Goal: Information Seeking & Learning: Find specific page/section

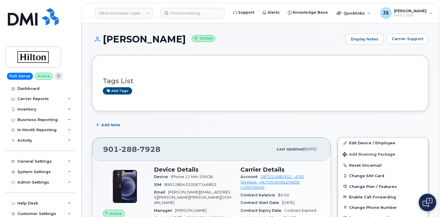
scroll to position [58, 0]
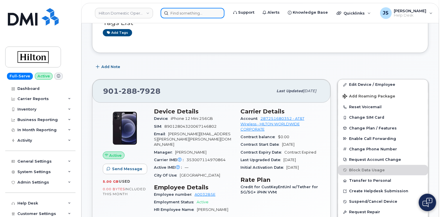
click at [181, 15] on input at bounding box center [193, 13] width 64 height 10
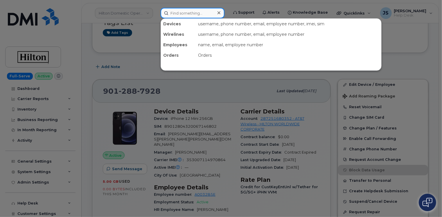
paste input "9026945620"
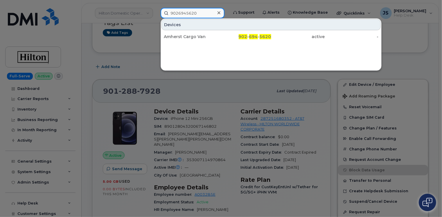
type input "9026945620"
click at [176, 37] on div "Amherst Cargo Van" at bounding box center [191, 37] width 54 height 6
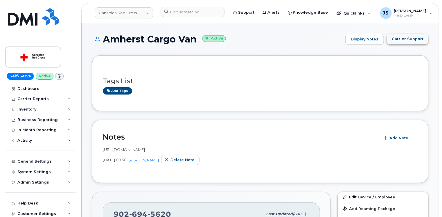
click at [408, 40] on span "Carrier Support" at bounding box center [408, 39] width 32 height 6
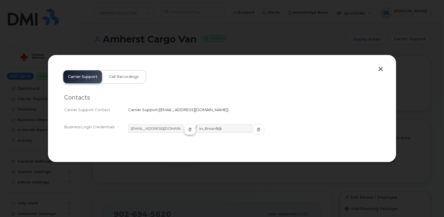
click at [188, 130] on icon "button" at bounding box center [189, 128] width 3 height 3
click at [257, 130] on icon "button" at bounding box center [258, 128] width 3 height 3
click at [380, 68] on button "button" at bounding box center [380, 69] width 9 height 8
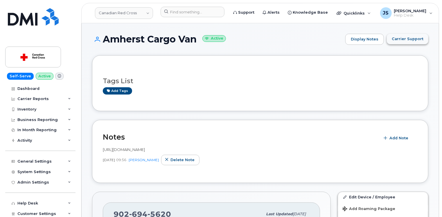
click at [396, 39] on span "Carrier Support" at bounding box center [408, 39] width 32 height 6
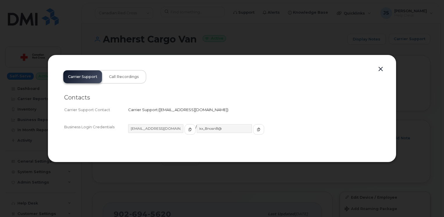
click at [378, 70] on button "button" at bounding box center [380, 69] width 9 height 8
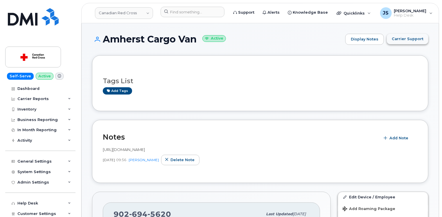
click at [407, 40] on span "Carrier Support" at bounding box center [408, 39] width 32 height 6
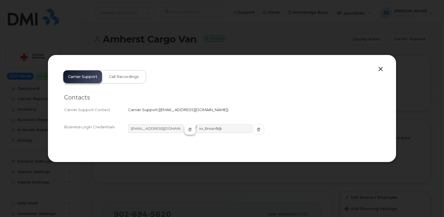
click at [184, 130] on button "button" at bounding box center [189, 129] width 11 height 10
click at [256, 127] on span "button" at bounding box center [258, 129] width 5 height 5
click at [380, 69] on button "button" at bounding box center [380, 69] width 9 height 8
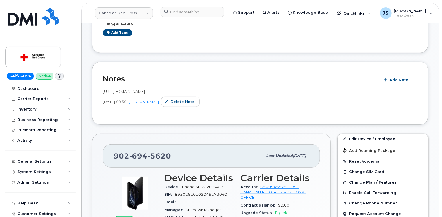
scroll to position [87, 0]
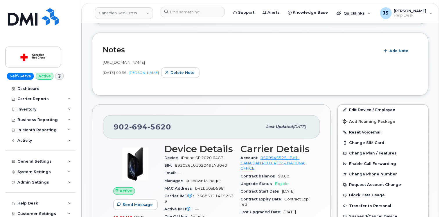
click at [58, 76] on icon at bounding box center [59, 75] width 3 height 3
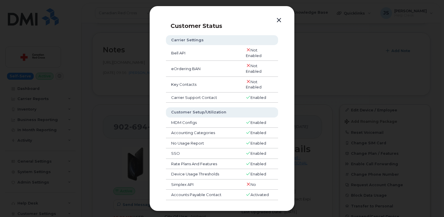
click at [278, 19] on button "button" at bounding box center [278, 20] width 9 height 8
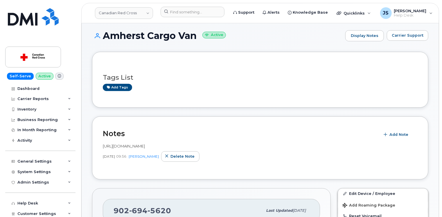
scroll to position [0, 0]
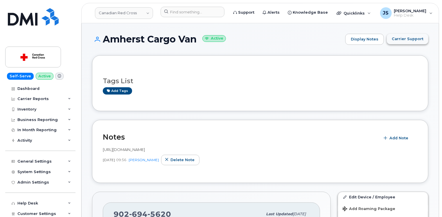
click at [409, 38] on span "Carrier Support" at bounding box center [408, 39] width 32 height 6
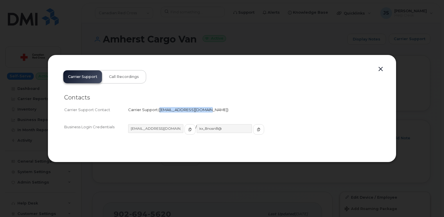
drag, startPoint x: 201, startPoint y: 109, endPoint x: 159, endPoint y: 110, distance: 41.5
click at [159, 110] on span "corpclientcare@bell.ca" at bounding box center [193, 109] width 68 height 5
copy span "corpclientcare@bell.ca"
click at [380, 67] on button "button" at bounding box center [380, 69] width 9 height 8
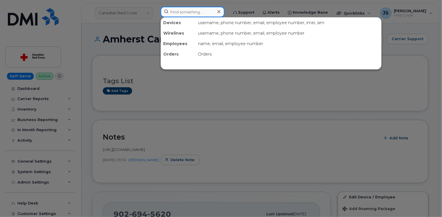
paste input "506-259-3267"
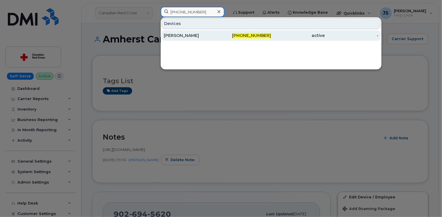
type input "506-259-3267"
click at [173, 35] on div "Andrew Law" at bounding box center [191, 36] width 54 height 6
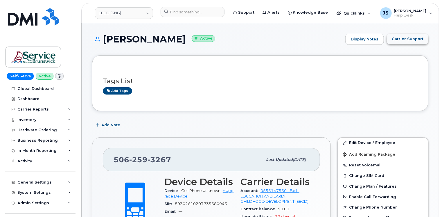
click at [412, 36] on button "Carrier Support" at bounding box center [408, 39] width 42 height 10
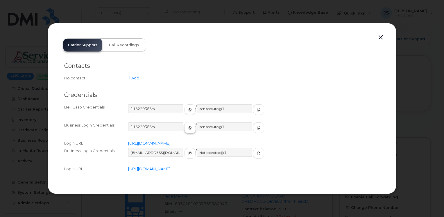
click at [188, 127] on icon "button" at bounding box center [189, 127] width 3 height 3
click at [381, 37] on button "button" at bounding box center [380, 37] width 9 height 8
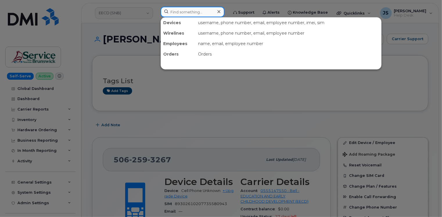
click at [208, 12] on input at bounding box center [193, 12] width 64 height 10
paste input "949-592-2408"
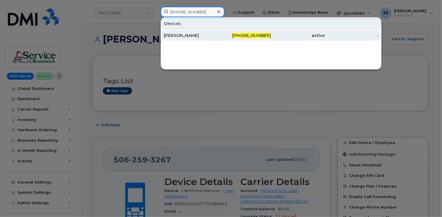
type input "949-592-2408"
click at [218, 31] on div "[PERSON_NAME]" at bounding box center [245, 35] width 54 height 10
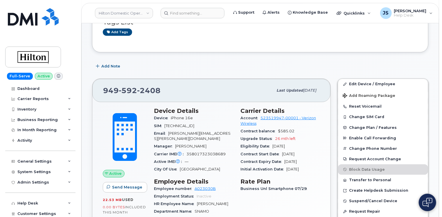
scroll to position [58, 0]
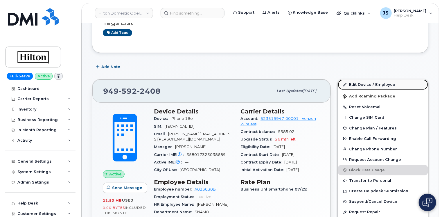
click at [372, 85] on link "Edit Device / Employee" at bounding box center [383, 84] width 90 height 10
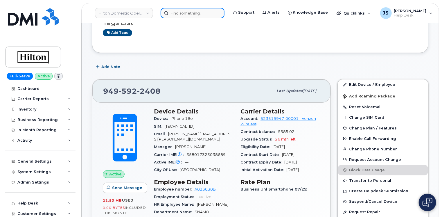
click at [175, 11] on input at bounding box center [193, 13] width 64 height 10
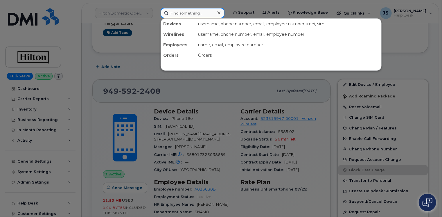
paste input "571-683-0445"
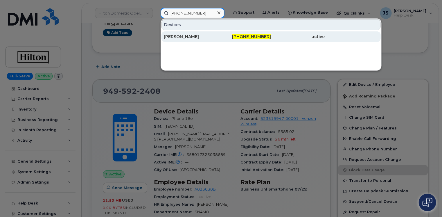
type input "571-683-0445"
click at [189, 38] on div "Marianne Ayub" at bounding box center [191, 37] width 54 height 6
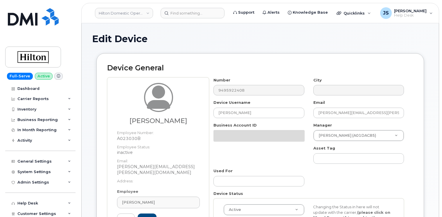
select select "34080331"
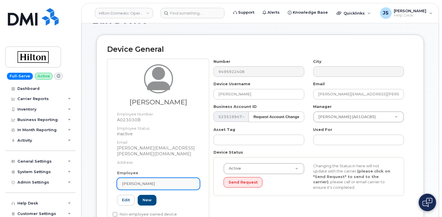
scroll to position [29, 0]
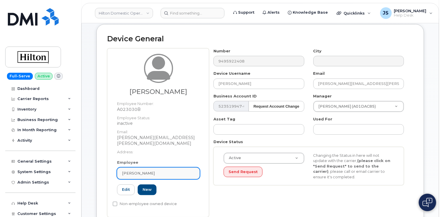
click at [135, 170] on link "Alexandra Lomas" at bounding box center [158, 173] width 83 height 12
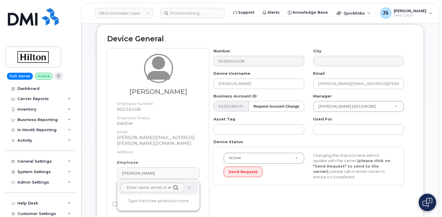
click at [127, 183] on input "text" at bounding box center [153, 187] width 64 height 9
paste input "Nimrata Kashyap"
click at [149, 183] on input "Nimrata Kashyap" at bounding box center [153, 187] width 64 height 9
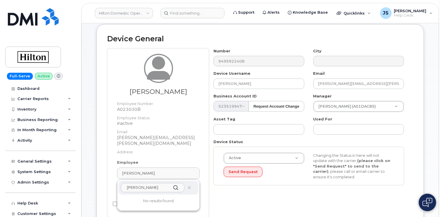
paste input "nimrata.k"
click at [159, 183] on input "nimrata.kashyap" at bounding box center [153, 187] width 64 height 9
paste input "@waldorfastoria.com"
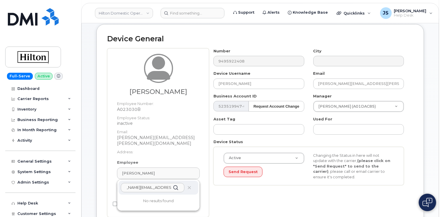
type input "nimrata.kashyap@waldorfastoria.com"
click at [92, 132] on div "Device General Alexandra Lomas Employee Number: A023030B Employee Status: inact…" at bounding box center [260, 130] width 336 height 212
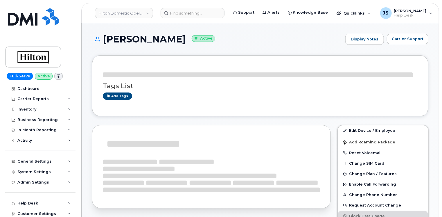
drag, startPoint x: 0, startPoint y: 0, endPoint x: 85, endPoint y: 89, distance: 123.5
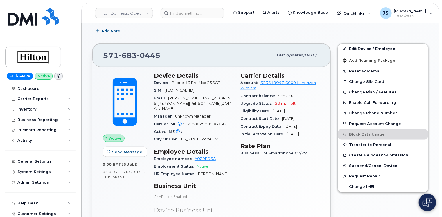
scroll to position [116, 0]
click at [176, 15] on input at bounding box center [193, 13] width 64 height 10
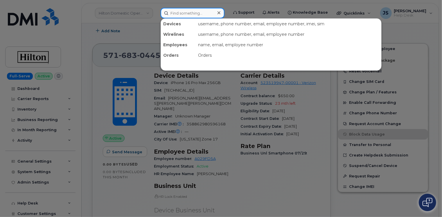
paste input "[PERSON_NAME]"
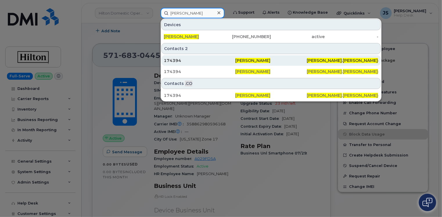
type input "[PERSON_NAME]"
click at [188, 60] on div "174394" at bounding box center [199, 60] width 71 height 6
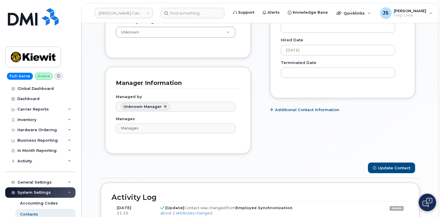
scroll to position [407, 0]
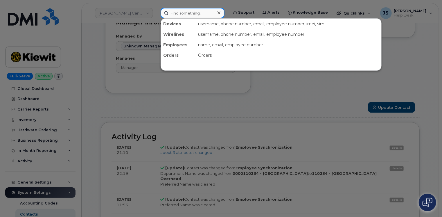
click at [185, 14] on input at bounding box center [193, 13] width 64 height 10
paste input "[PERSON_NAME]"
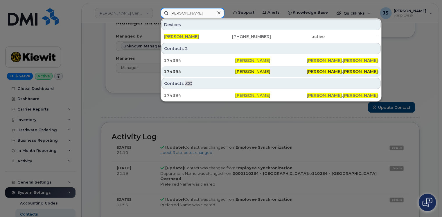
type input "[PERSON_NAME]"
click at [220, 70] on div "174394" at bounding box center [199, 72] width 71 height 6
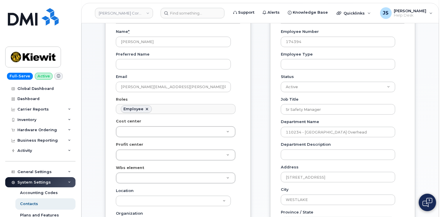
scroll to position [87, 0]
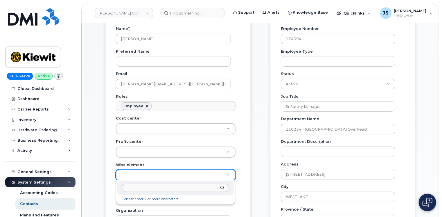
click at [137, 185] on input "text" at bounding box center [175, 188] width 107 height 8
paste input "105116.1109"
type input "105116.1109"
type input "30257282"
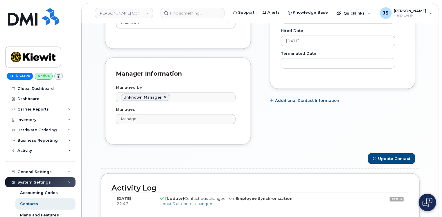
scroll to position [378, 0]
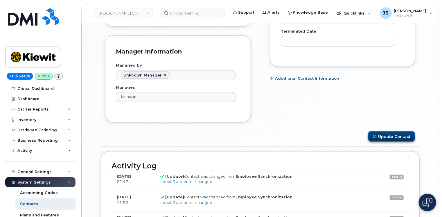
click at [409, 138] on button "Update Contact" at bounding box center [391, 136] width 47 height 11
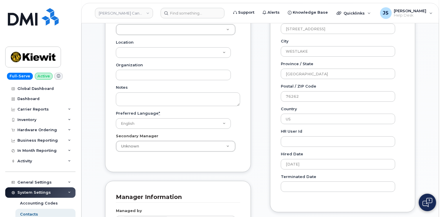
scroll to position [29, 0]
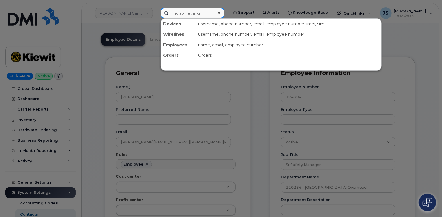
click at [201, 15] on input at bounding box center [193, 13] width 64 height 10
paste input "[PHONE_NUMBER]"
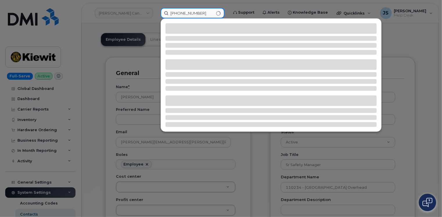
type input "[PHONE_NUMBER]"
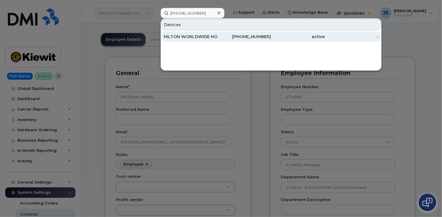
click at [218, 39] on div "HILTON WORLDWIDE HOLDINGS INC." at bounding box center [245, 36] width 54 height 10
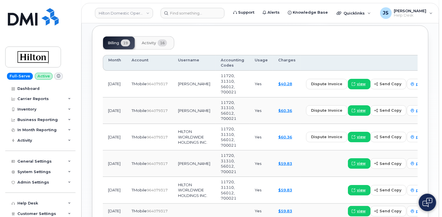
scroll to position [465, 0]
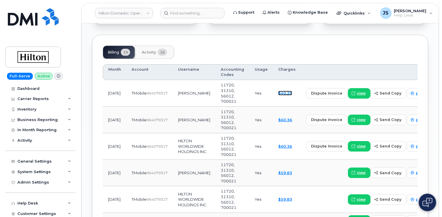
click at [278, 91] on link "$40.28" at bounding box center [285, 93] width 14 height 5
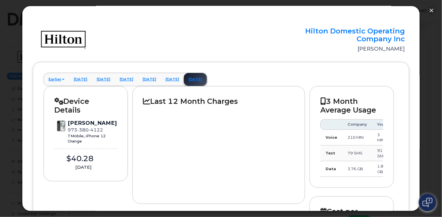
scroll to position [0, 0]
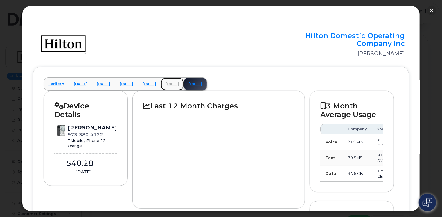
click at [184, 84] on link "[DATE]" at bounding box center [172, 84] width 23 height 13
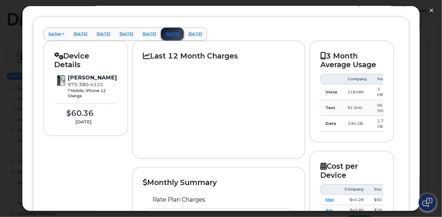
scroll to position [50, 0]
click at [433, 11] on button "button" at bounding box center [431, 10] width 9 height 9
